Goal: Task Accomplishment & Management: Manage account settings

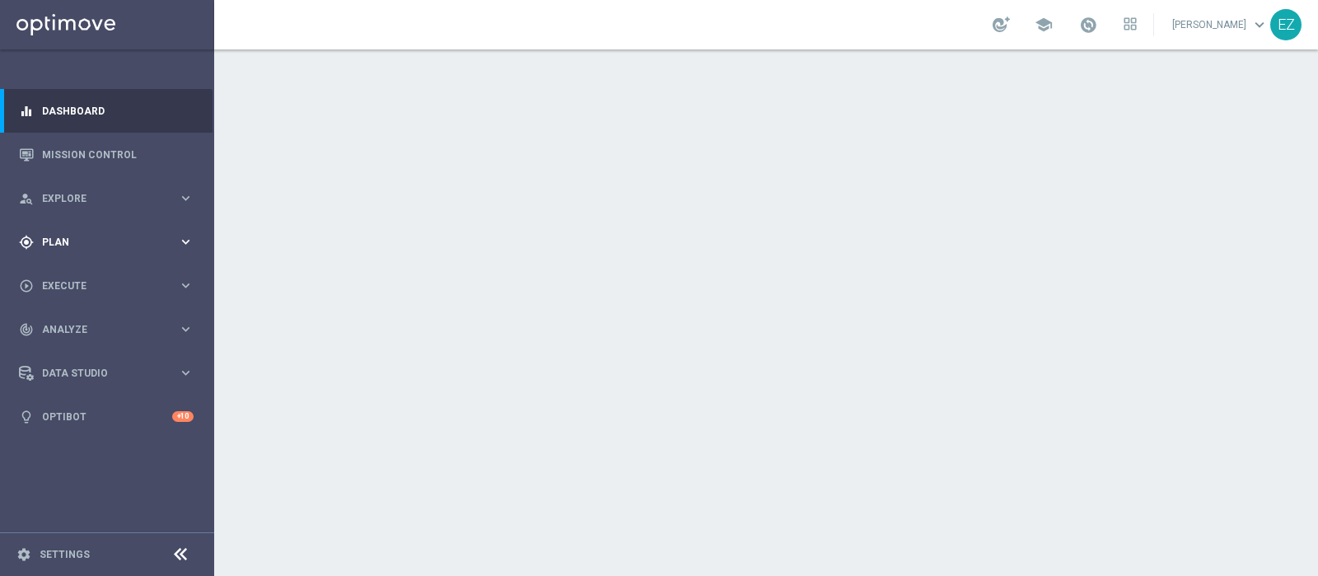
click at [72, 246] on div "gps_fixed Plan" at bounding box center [98, 242] width 159 height 15
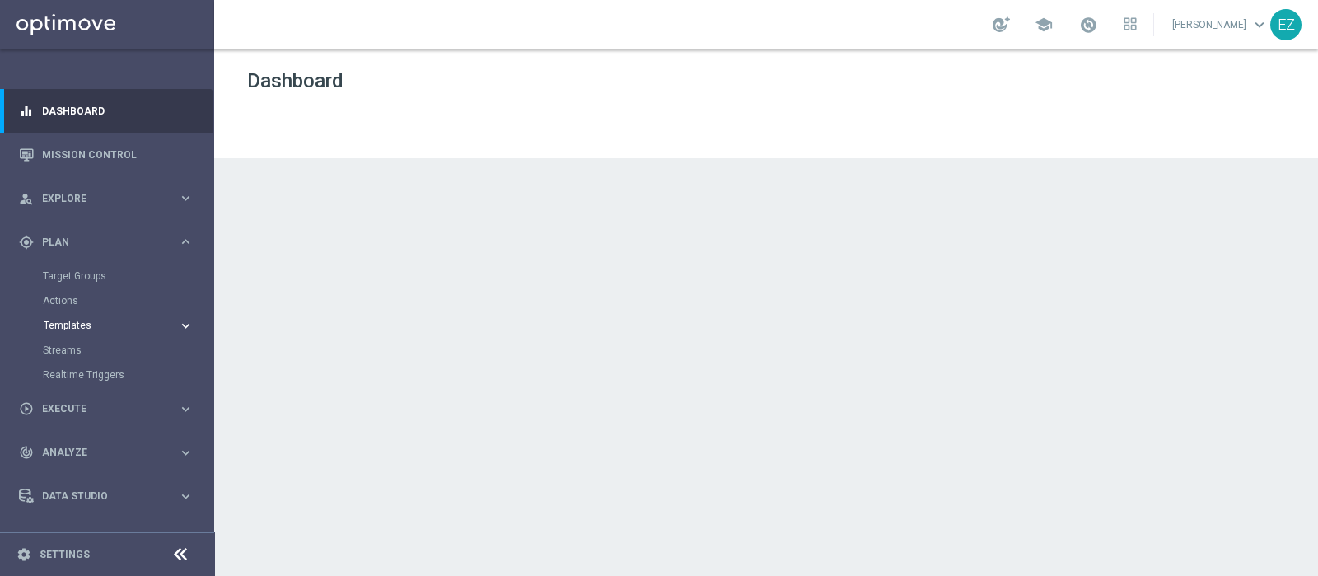
click at [62, 322] on span "Templates" at bounding box center [103, 325] width 118 height 10
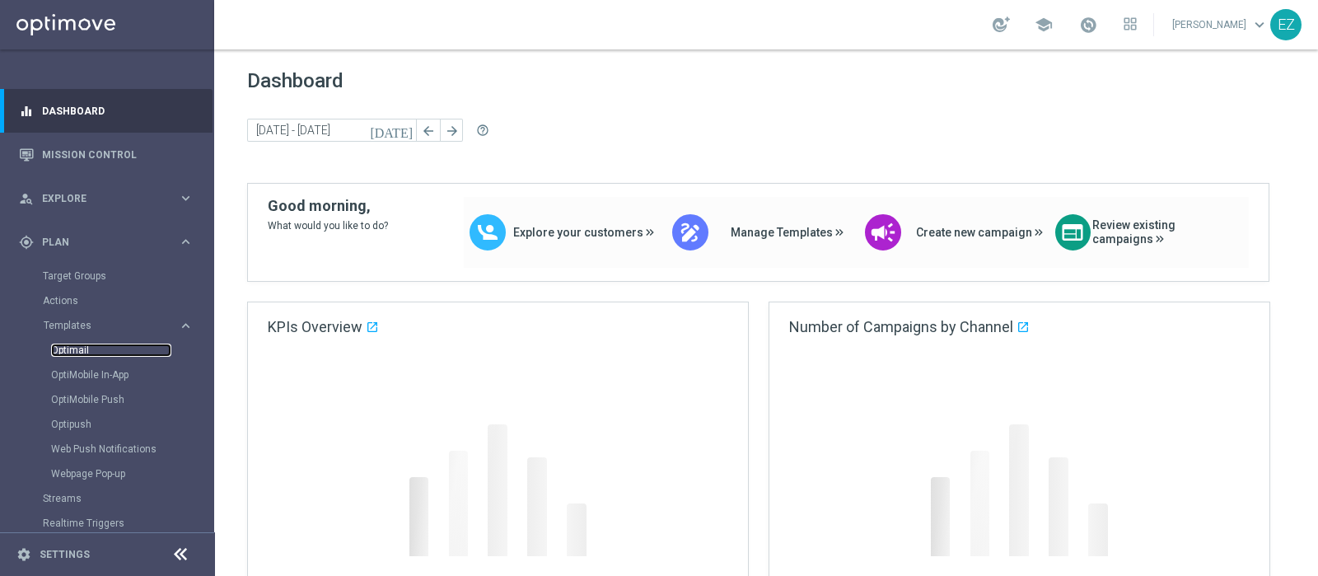
click at [69, 343] on link "Optimail" at bounding box center [111, 349] width 120 height 13
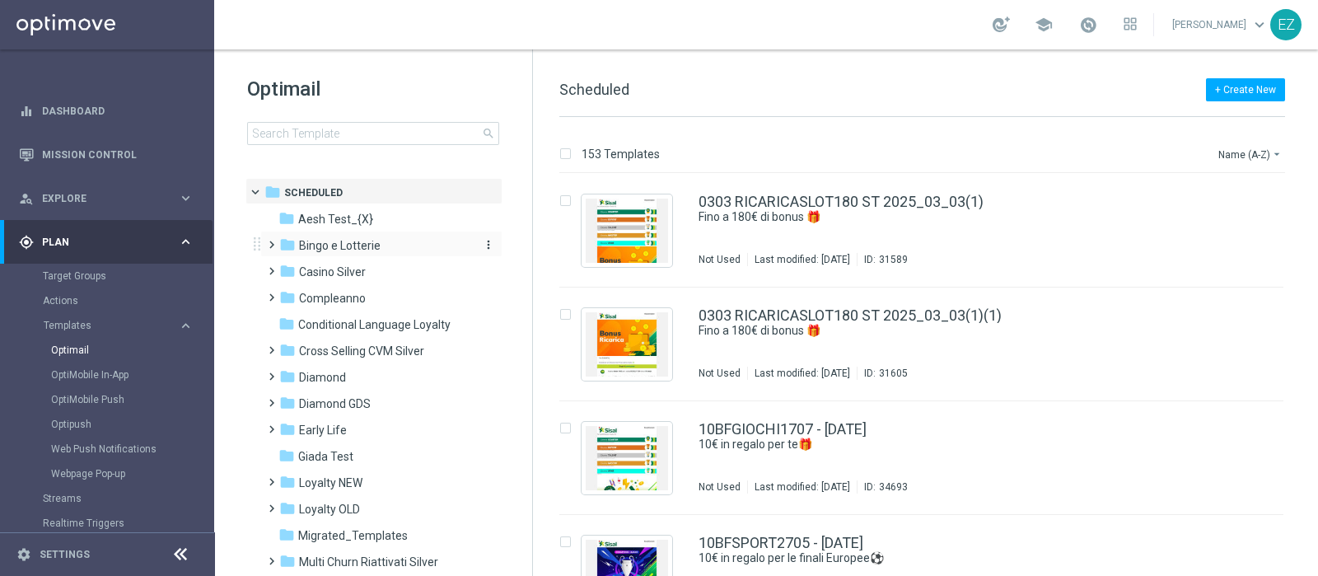
click at [358, 240] on span "Bingo e Lotterie" at bounding box center [340, 245] width 82 height 15
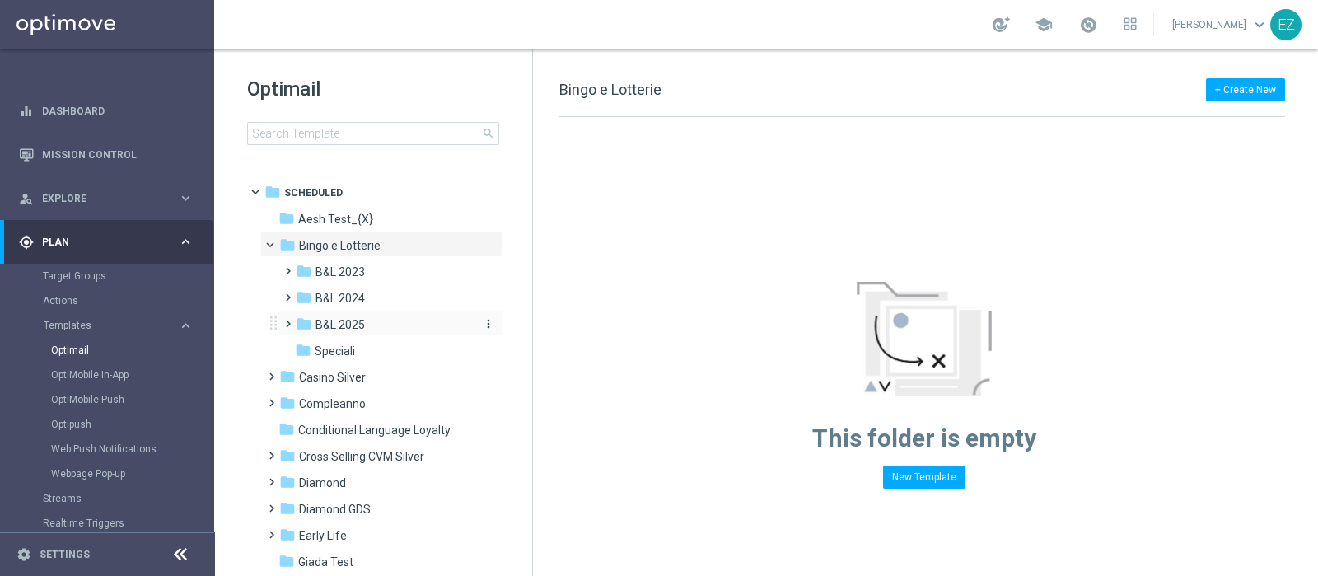
click at [365, 325] on div "folder B&L 2025" at bounding box center [383, 324] width 175 height 19
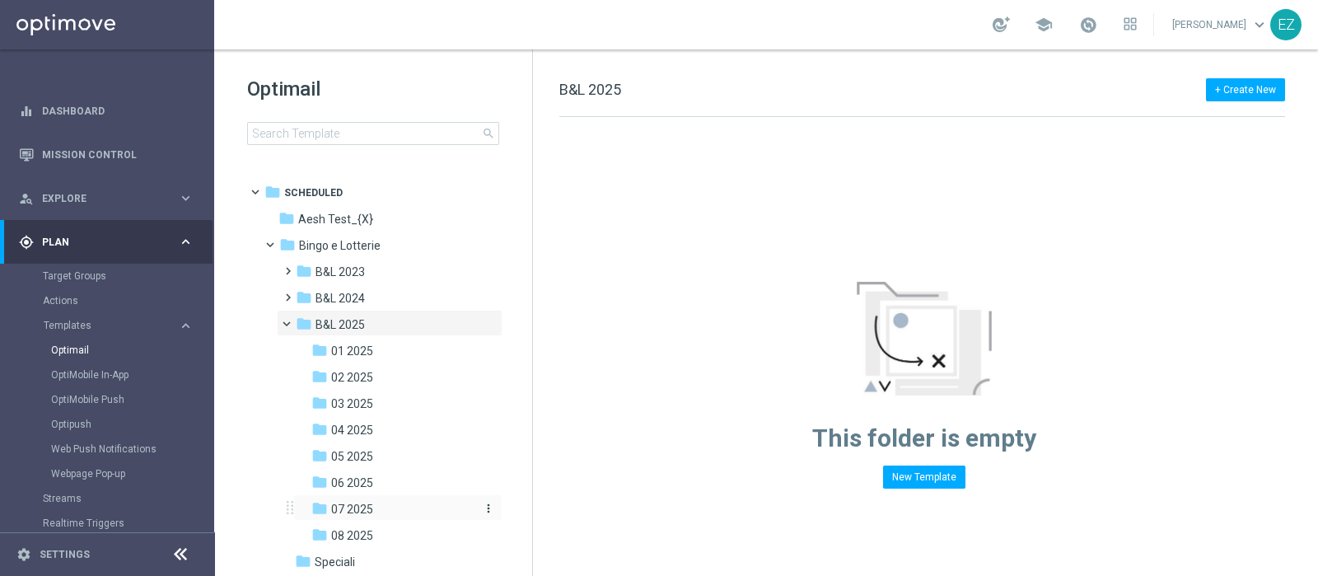
click at [361, 502] on span "07 2025" at bounding box center [352, 509] width 42 height 15
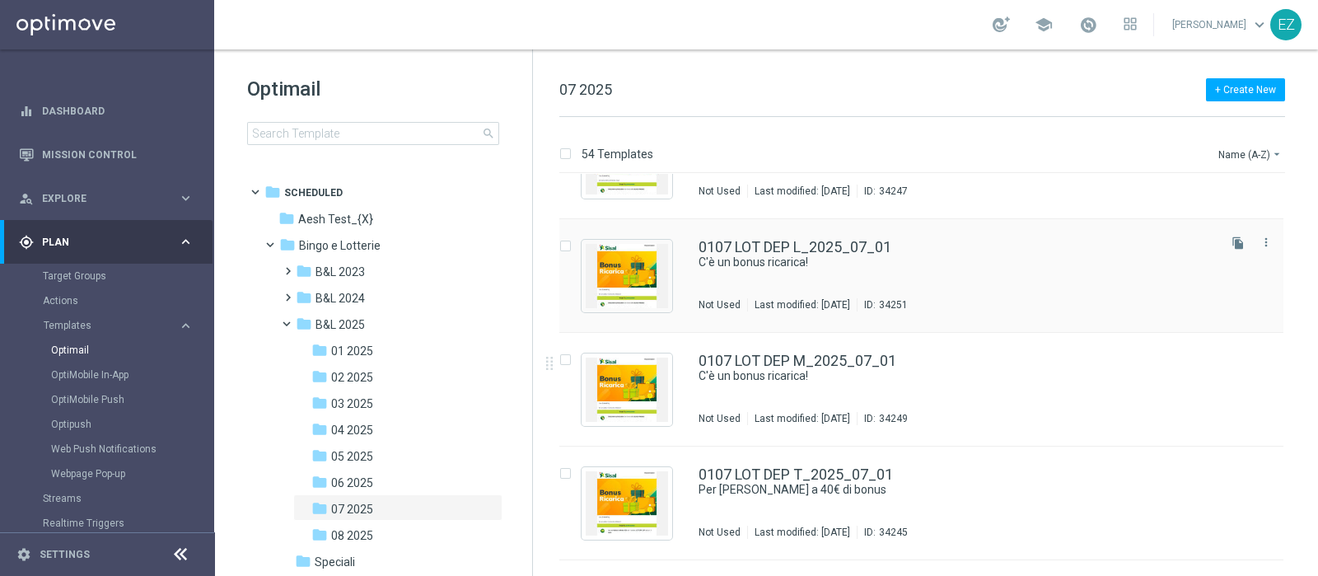
scroll to position [137, 0]
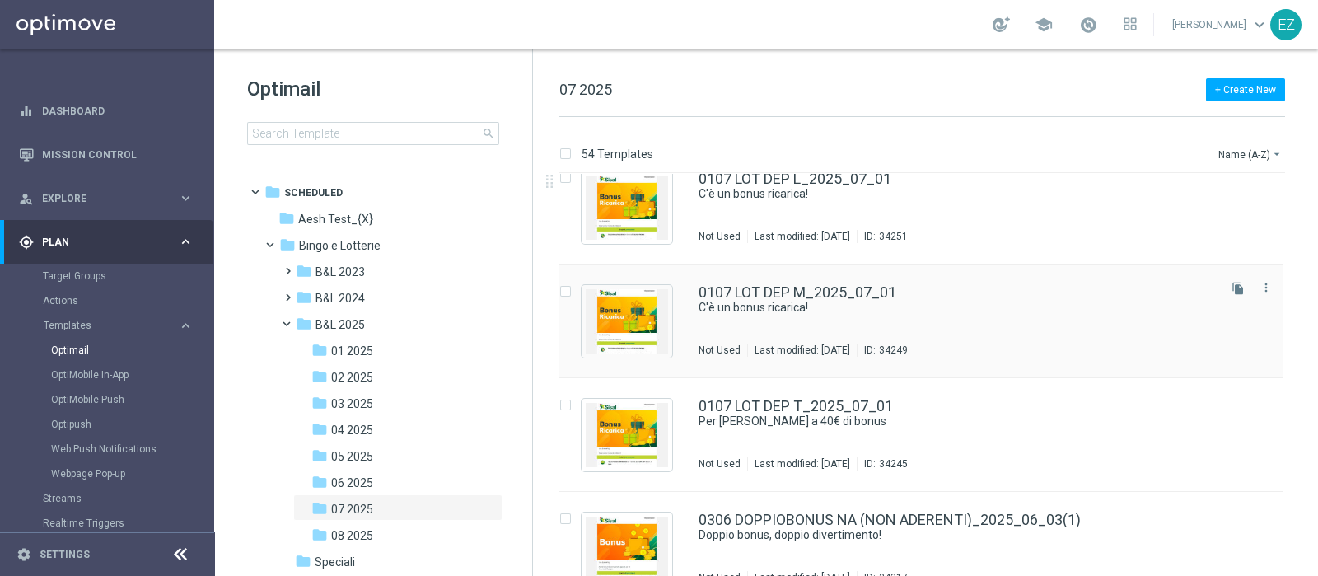
drag, startPoint x: 1314, startPoint y: 218, endPoint x: 1230, endPoint y: 335, distance: 144.0
click at [1309, 301] on div "54 Templates Name (A-Z) arrow_drop_down Drag here to set row groups Drag here t…" at bounding box center [925, 346] width 785 height 459
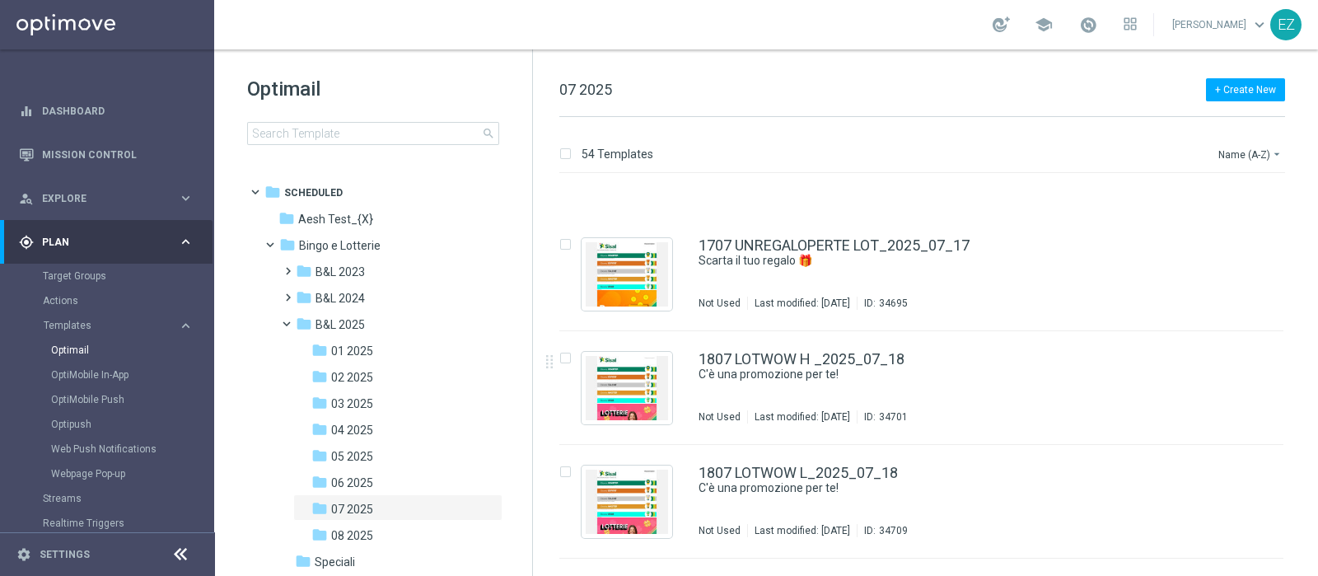
scroll to position [3121, 0]
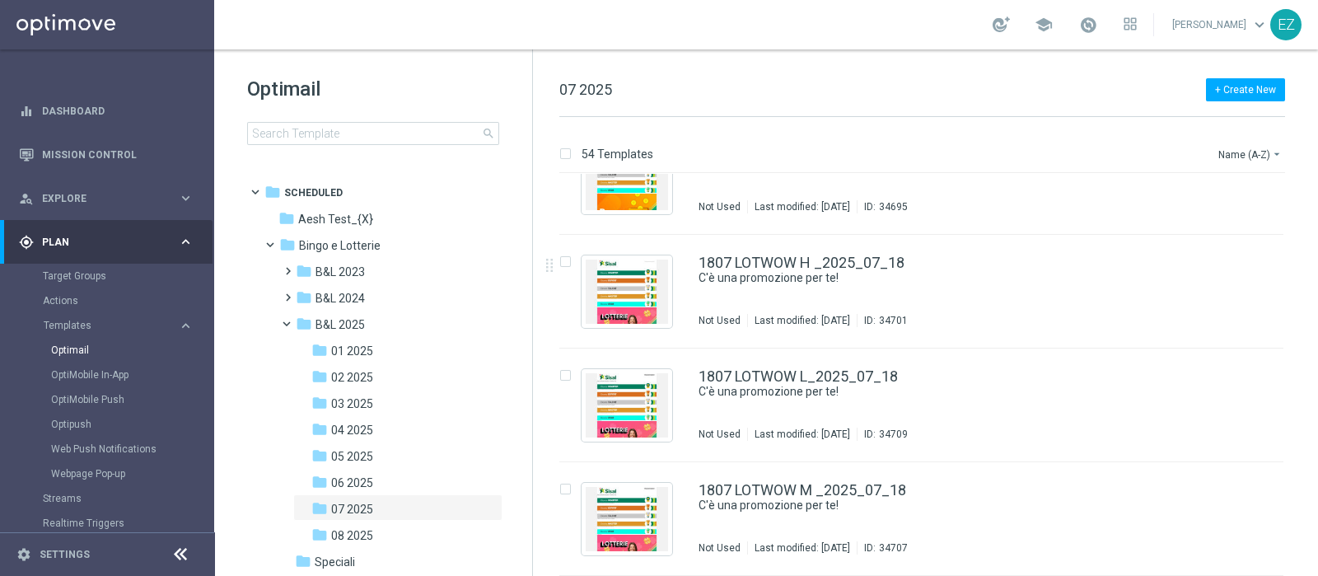
click at [965, 319] on div "Not Used Last modified: [DATE] ID: 34701" at bounding box center [956, 320] width 516 height 13
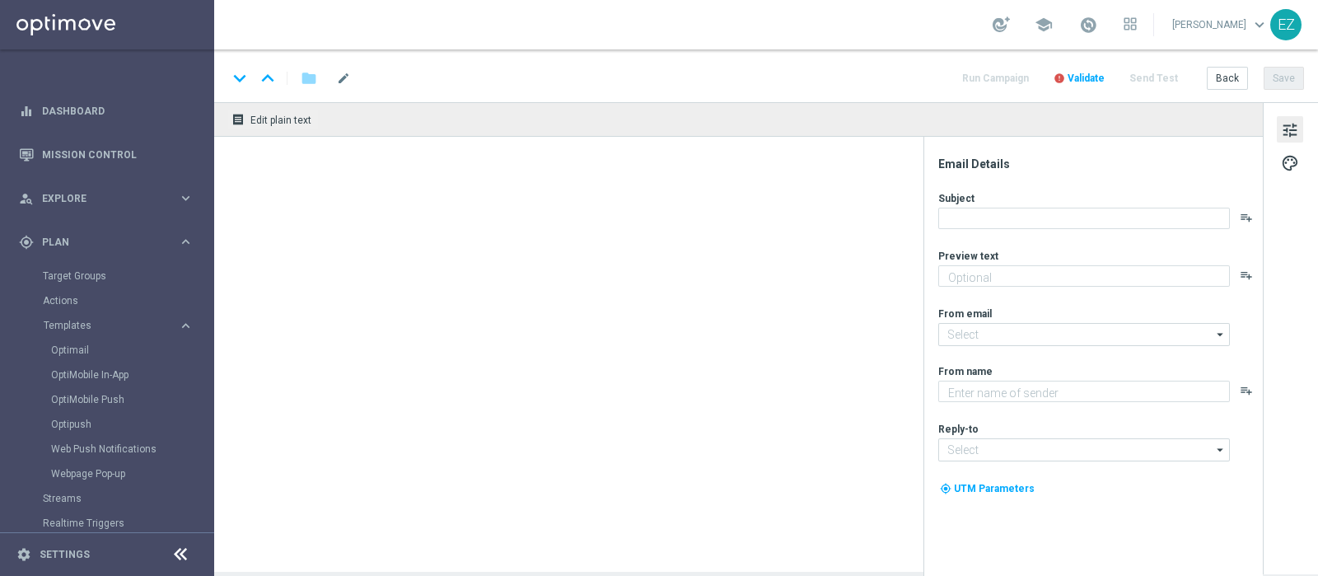
type textarea "Fino a 40€ di bonus"
type input "[EMAIL_ADDRESS][DOMAIN_NAME]"
type textarea "Sisal"
type input "[EMAIL_ADDRESS][DOMAIN_NAME]"
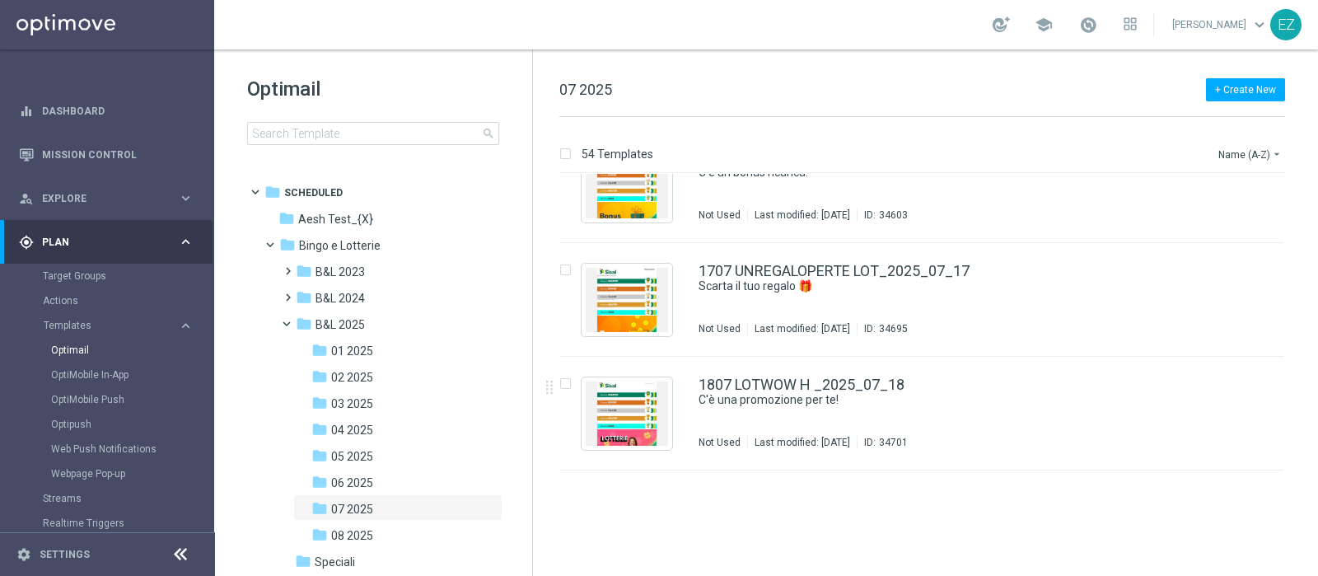
scroll to position [2853, 0]
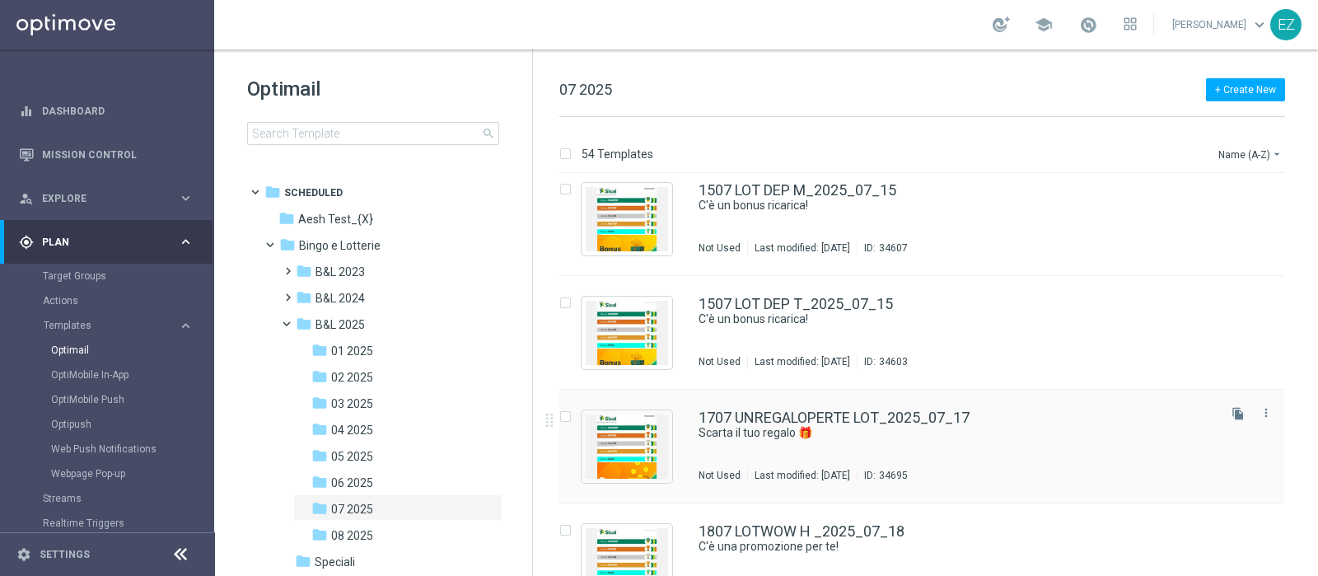
drag, startPoint x: 1258, startPoint y: 414, endPoint x: 1197, endPoint y: 442, distance: 67.1
click at [1197, 442] on div "1707 UNREGALOPERTE LOT_2025_07_17 Scarta il tuo regalo 🎁​ Not Used Last modifie…" at bounding box center [956, 446] width 516 height 72
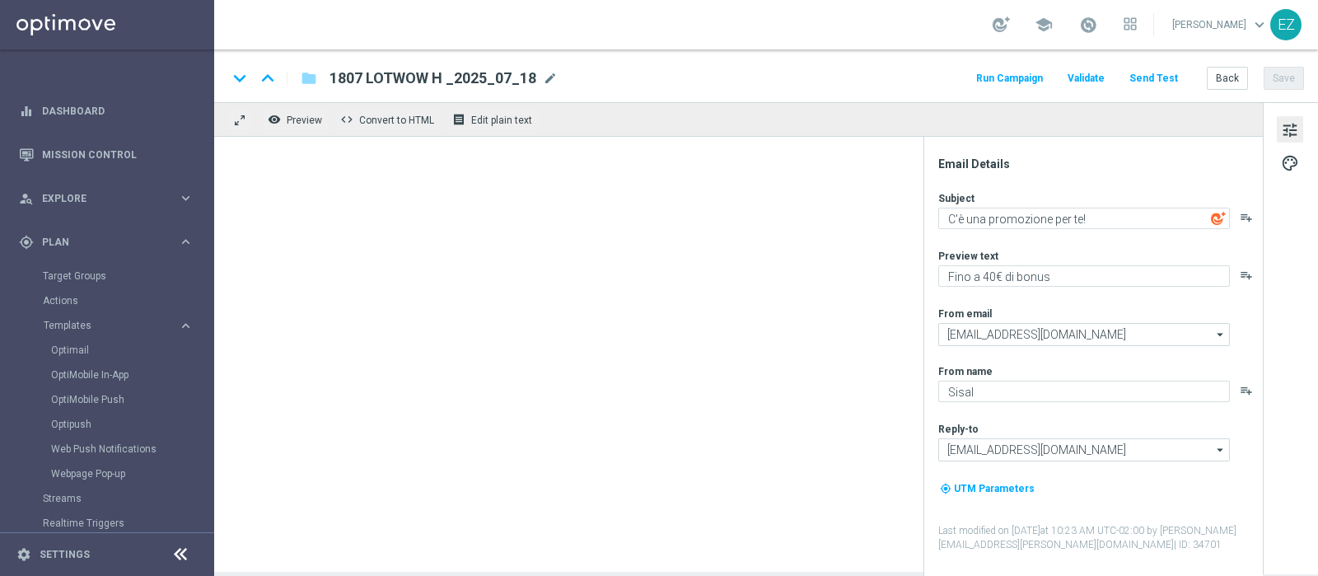
type textarea "Scarta il tuo regalo 🎁​"
type textarea "1€ di bonus per te"
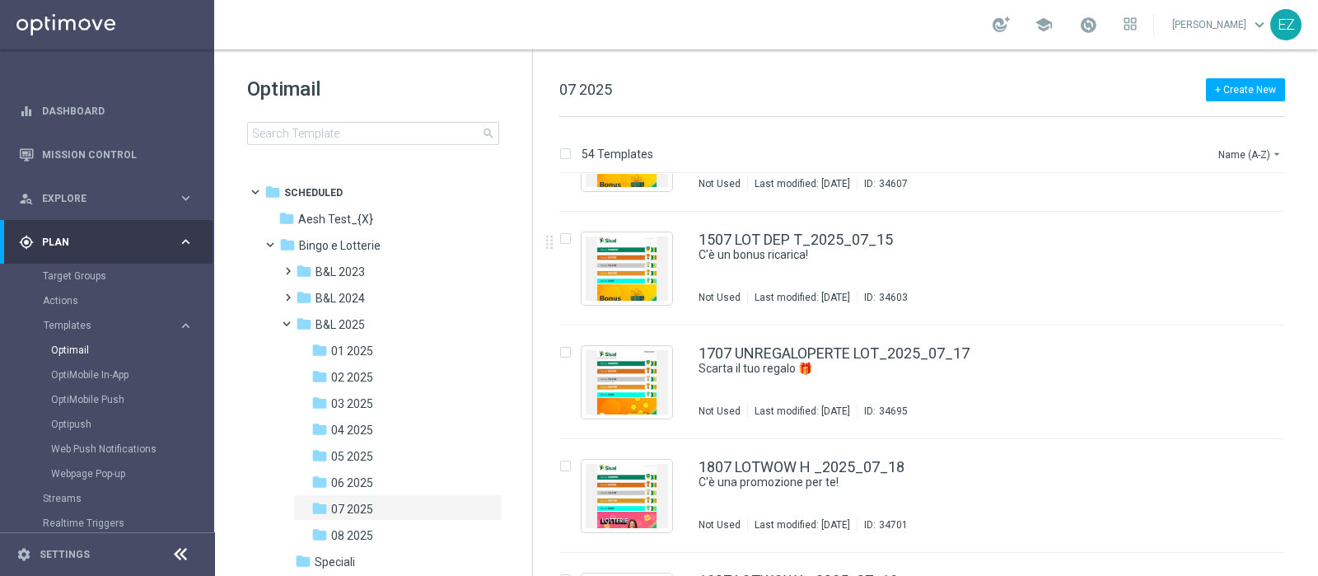
scroll to position [2916, 0]
click at [1264, 351] on icon "more_vert" at bounding box center [1265, 349] width 13 height 13
click at [1194, 386] on div "Copy To" at bounding box center [1198, 390] width 100 height 12
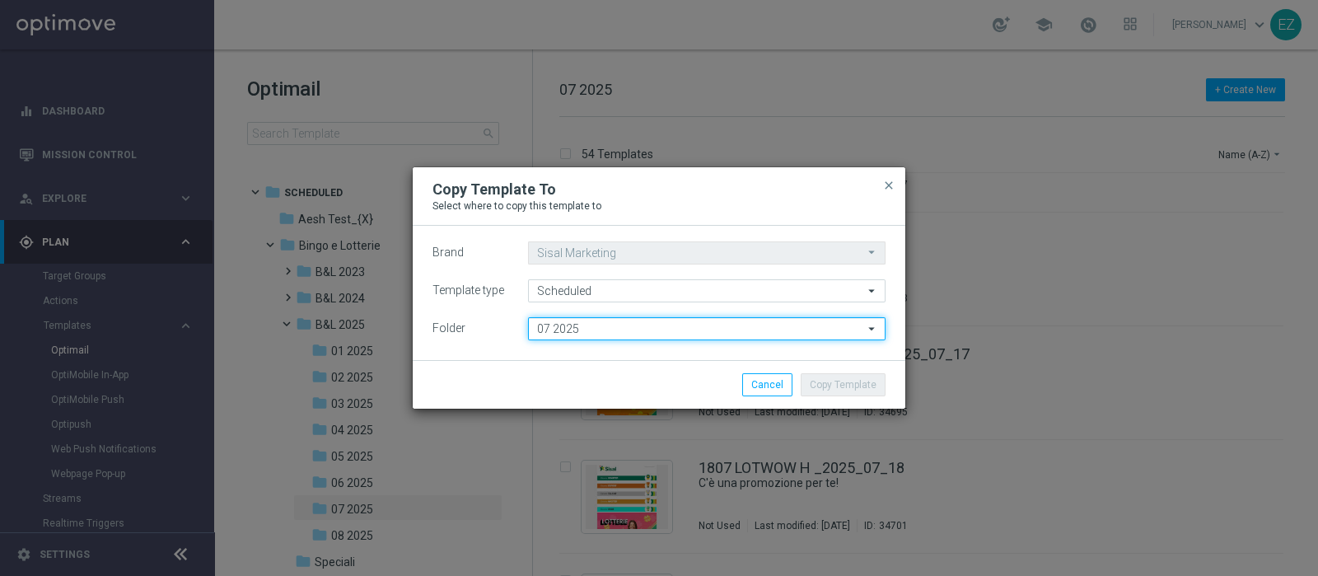
click at [749, 328] on input "07 2025" at bounding box center [706, 328] width 357 height 23
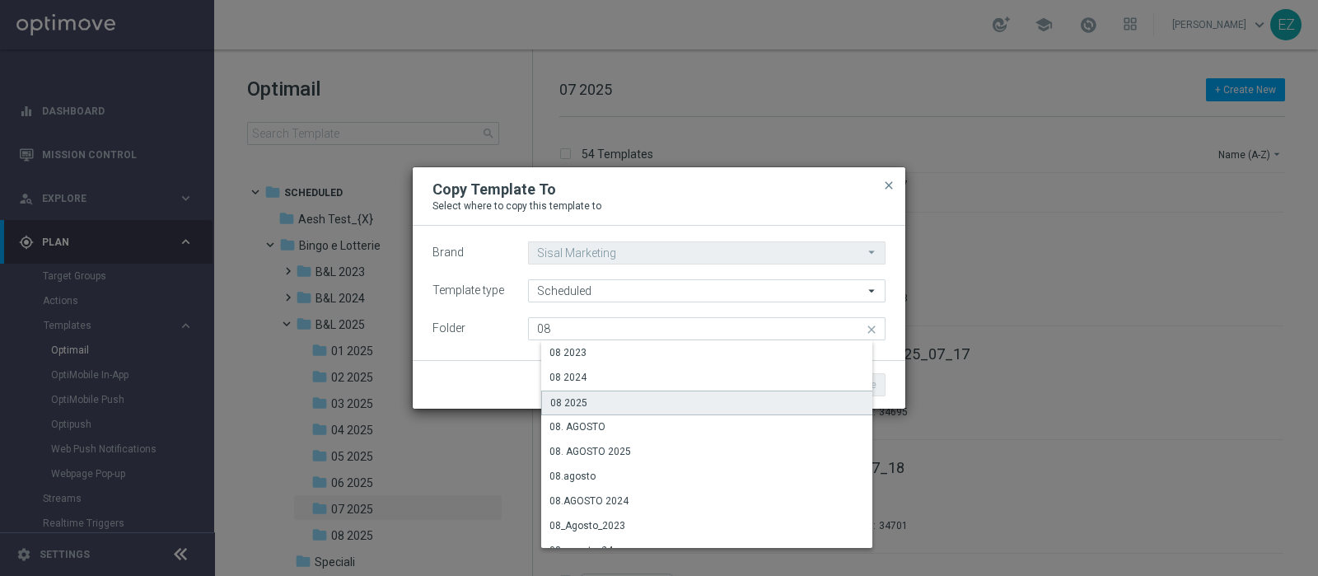
click at [587, 408] on div "08 2025" at bounding box center [712, 402] width 343 height 25
type input "08 2025"
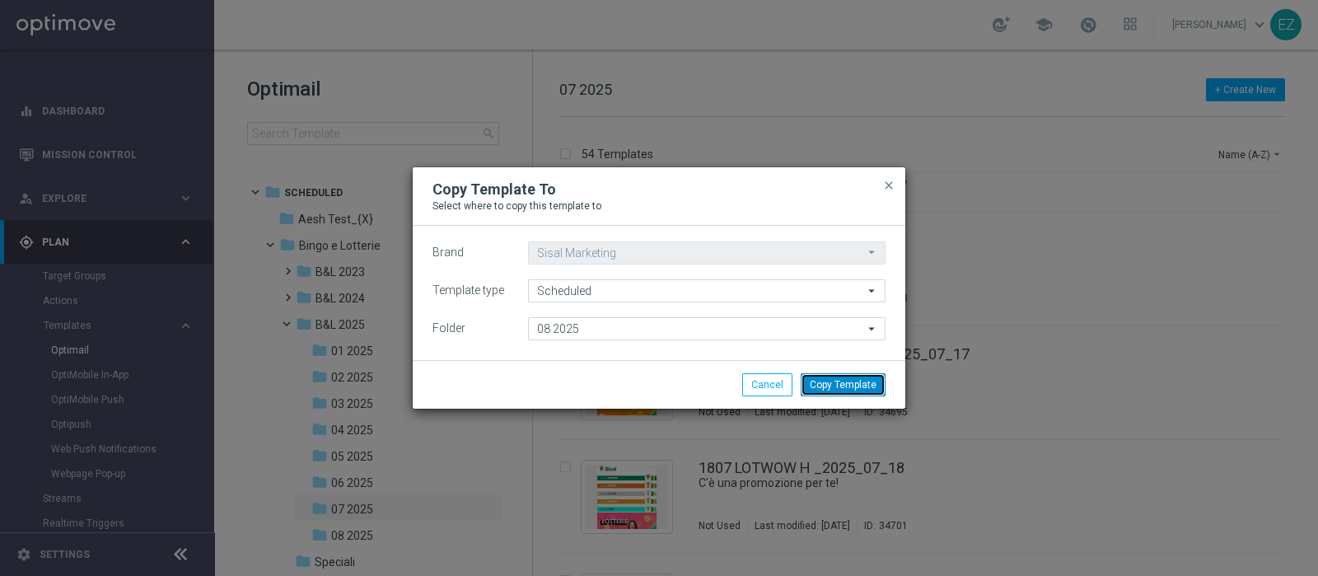
click at [850, 376] on button "Copy Template" at bounding box center [843, 384] width 85 height 23
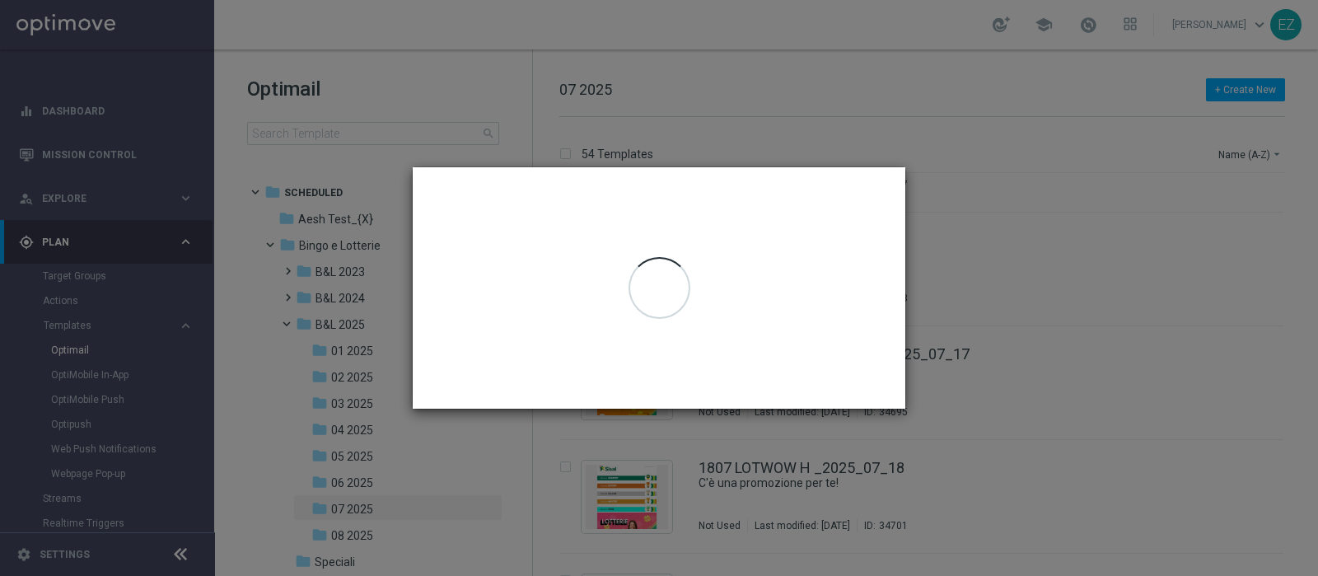
scroll to position [0, 0]
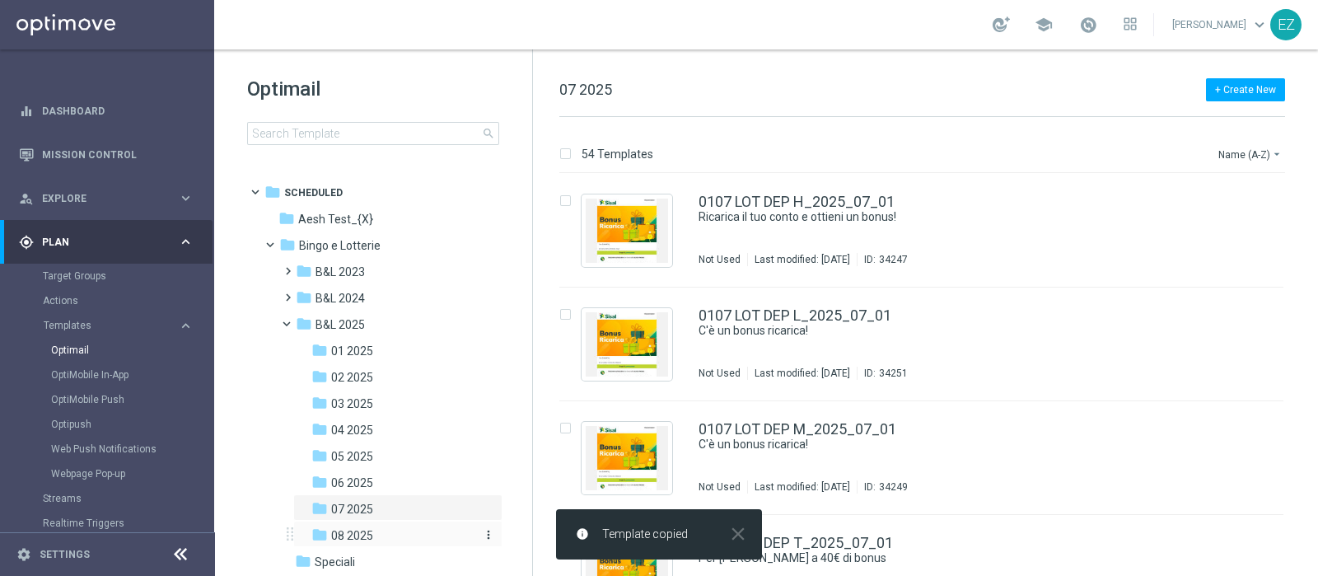
click at [376, 533] on div "folder 08 2025" at bounding box center [392, 535] width 162 height 19
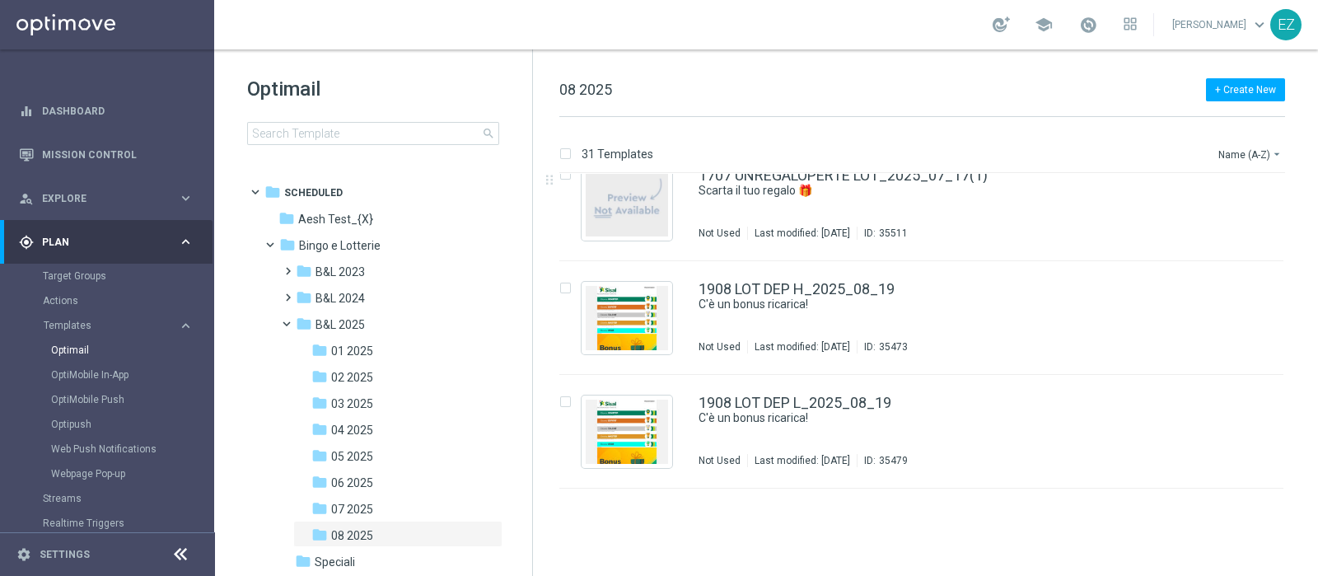
scroll to position [2709, 0]
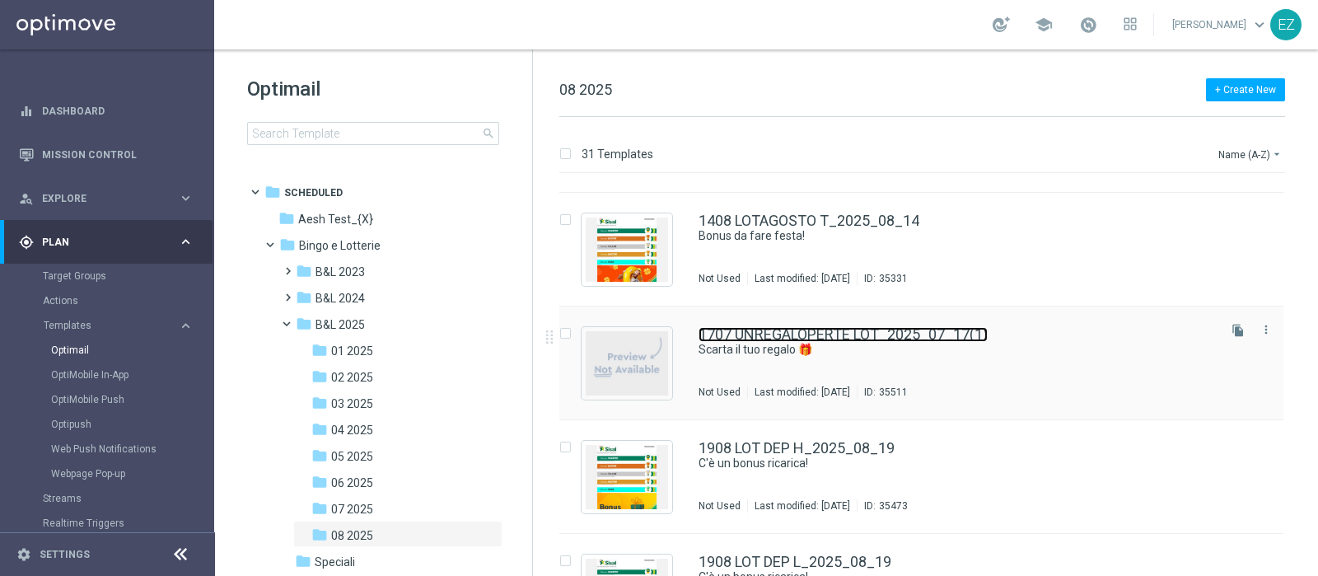
click at [782, 333] on link "1707 UNREGALOPERTE LOT_2025_07_17(1)" at bounding box center [842, 334] width 289 height 15
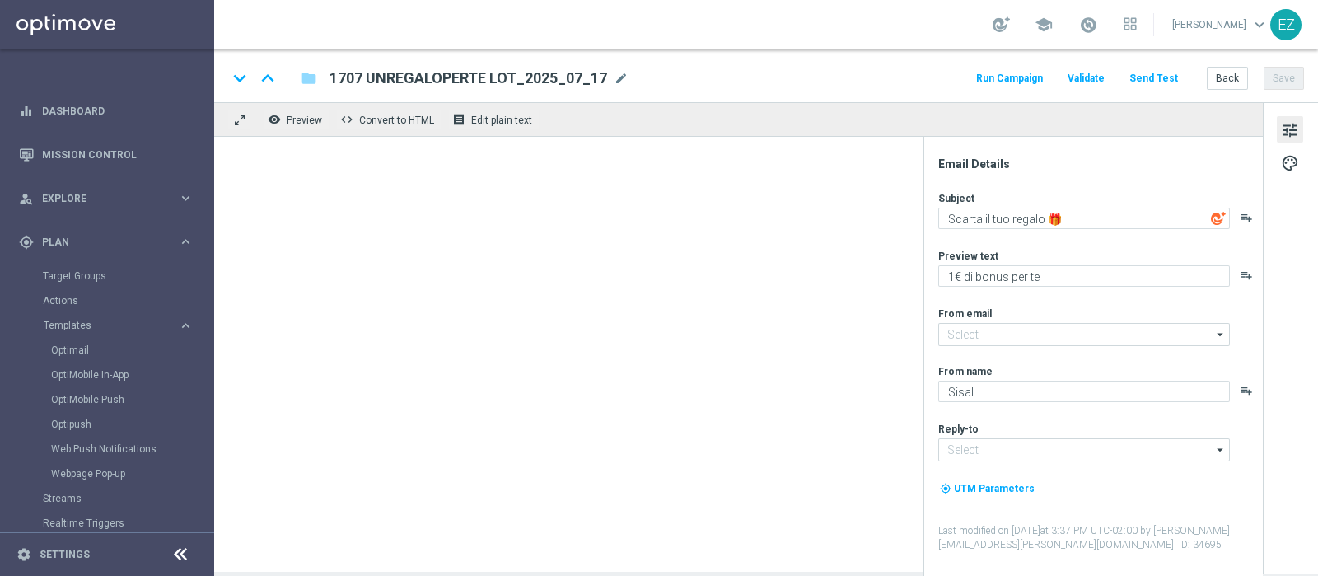
type input "[EMAIL_ADDRESS][DOMAIN_NAME]"
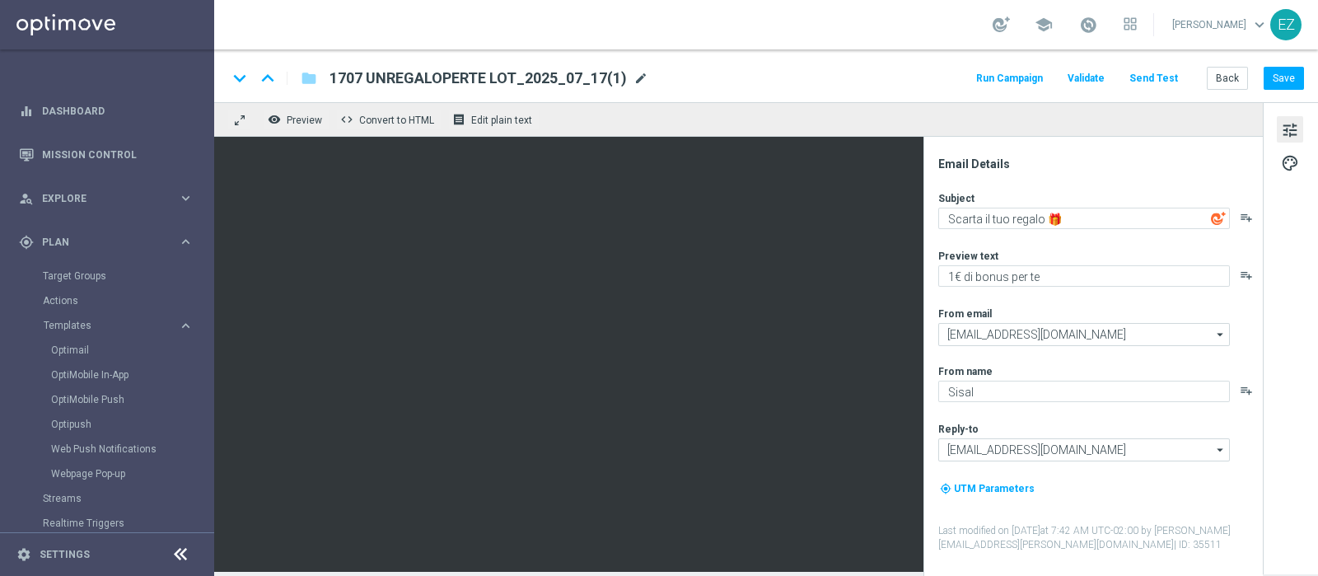
click at [633, 80] on span "mode_edit" at bounding box center [640, 78] width 15 height 15
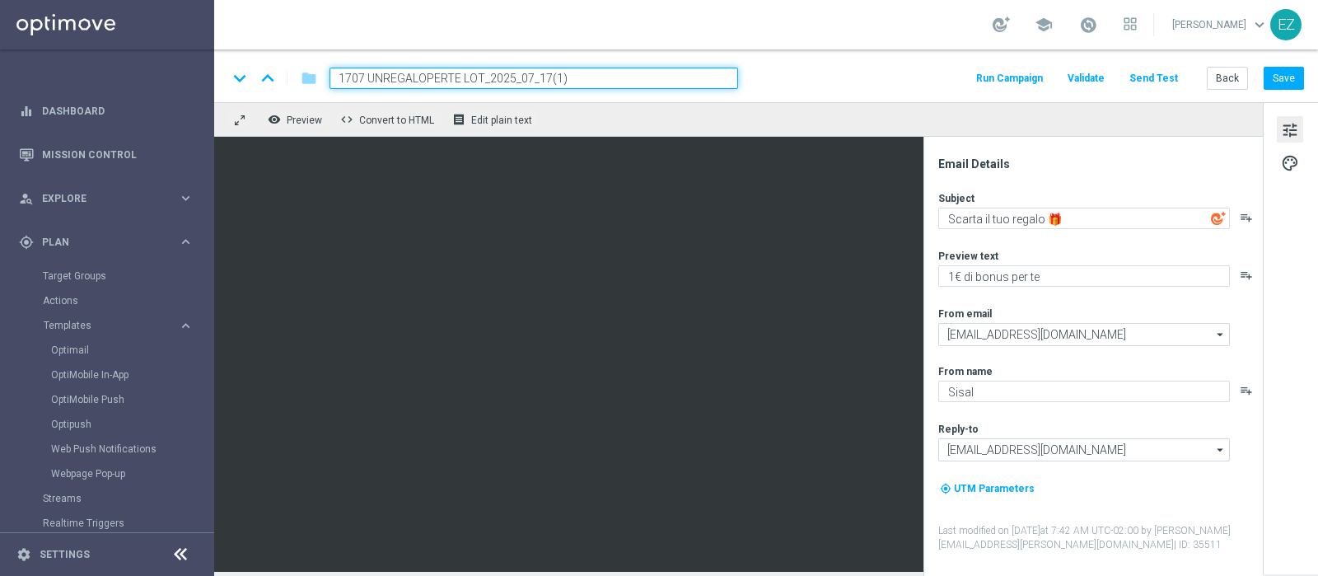
drag, startPoint x: 483, startPoint y: 78, endPoint x: 331, endPoint y: 82, distance: 151.6
click at [331, 82] on input "1707 UNREGALOPERTE LOT_2025_07_17(1)" at bounding box center [533, 78] width 409 height 21
paste input "2008 UNREGALOPERTE"
drag, startPoint x: 482, startPoint y: 75, endPoint x: 62, endPoint y: 76, distance: 420.0
click at [62, 76] on main "equalizer Dashboard Mission Control" at bounding box center [659, 288] width 1318 height 576
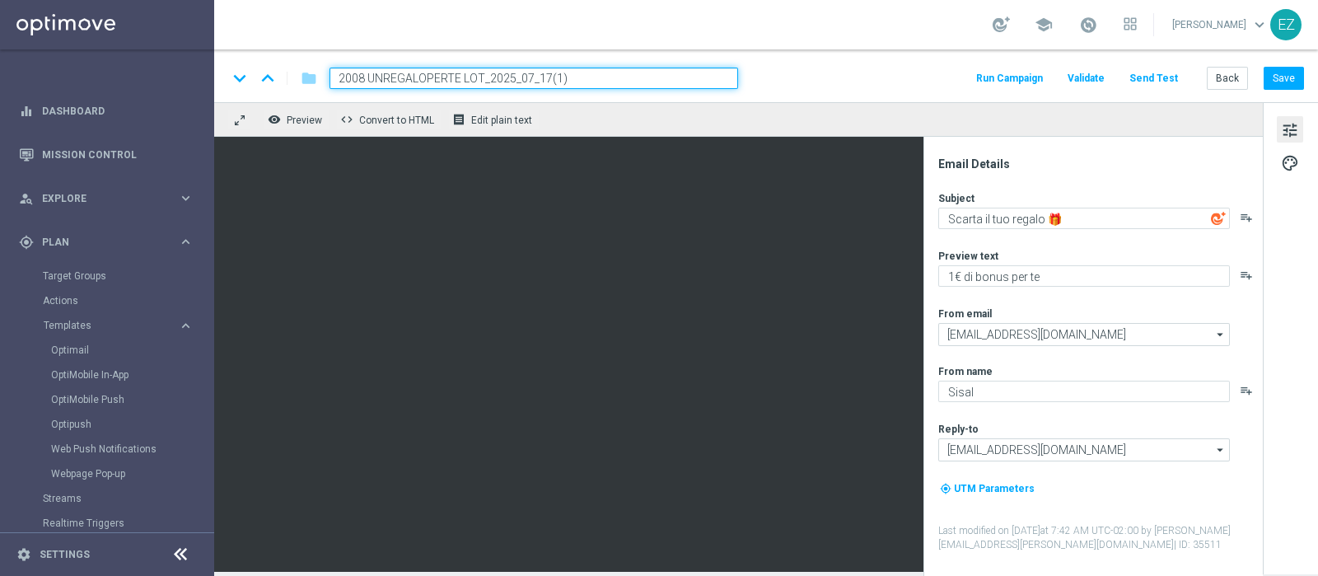
paste input
click at [590, 84] on input "2008 REGALOPERTE LOT_2025_07_17(1)" at bounding box center [533, 78] width 409 height 21
type input "2008 REGALOPERTE LOT_2025_08_20"
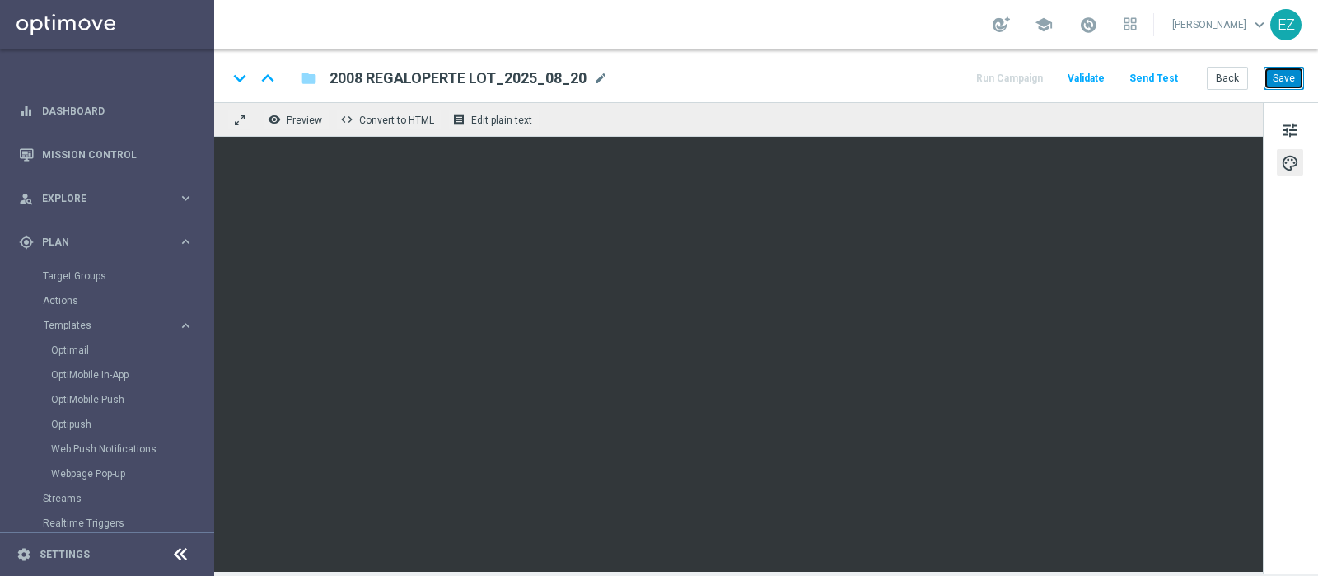
click at [1274, 83] on button "Save" at bounding box center [1283, 78] width 40 height 23
click at [1281, 75] on button "Save" at bounding box center [1283, 78] width 40 height 23
click at [1236, 71] on button "Back" at bounding box center [1227, 78] width 41 height 23
